Goal: Find specific page/section: Find specific page/section

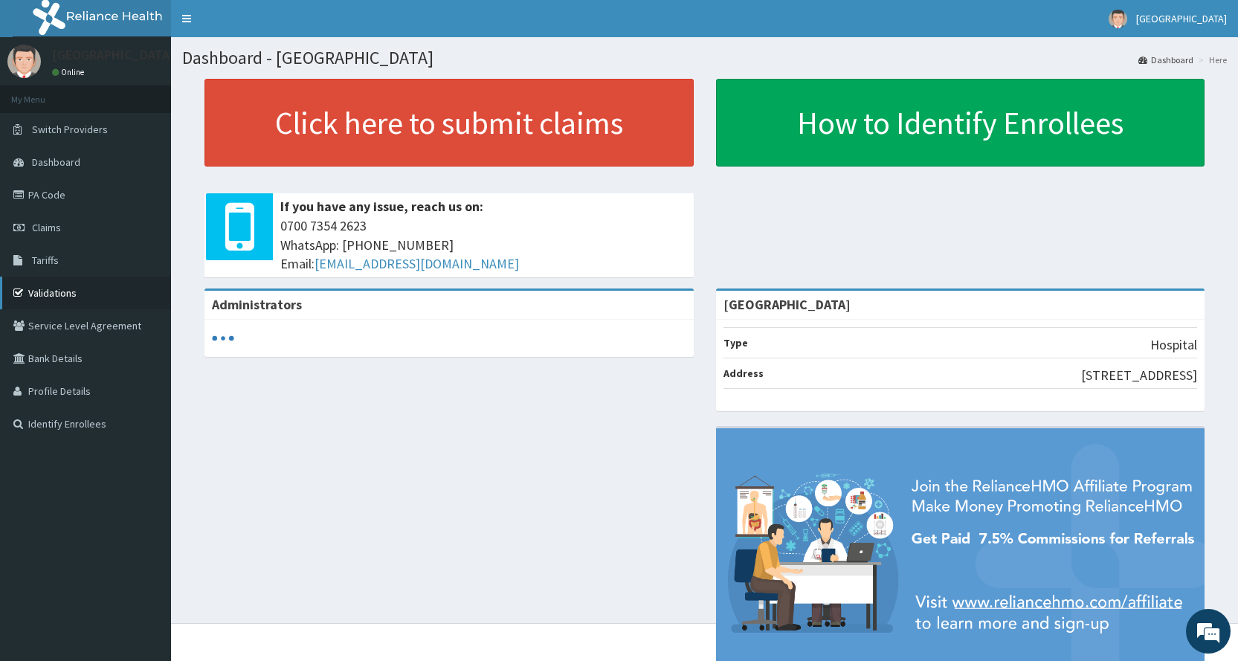
click at [79, 290] on link "Validations" at bounding box center [85, 293] width 171 height 33
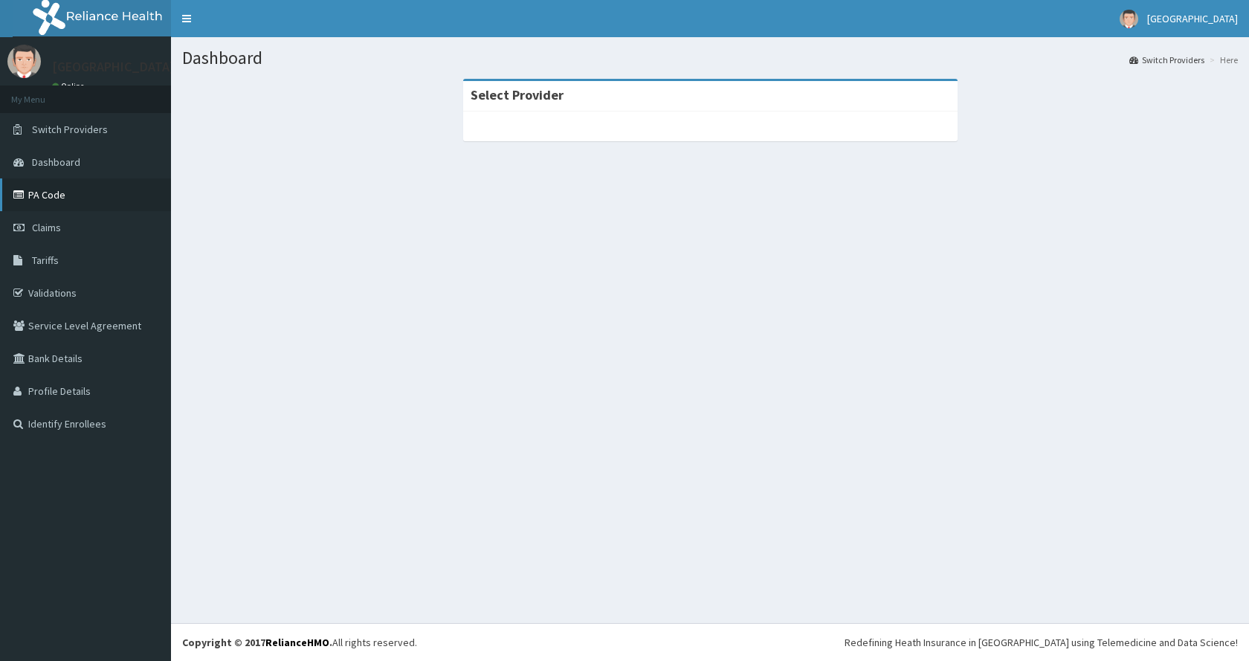
click at [93, 191] on link "PA Code" at bounding box center [85, 194] width 171 height 33
